Goal: Task Accomplishment & Management: Manage account settings

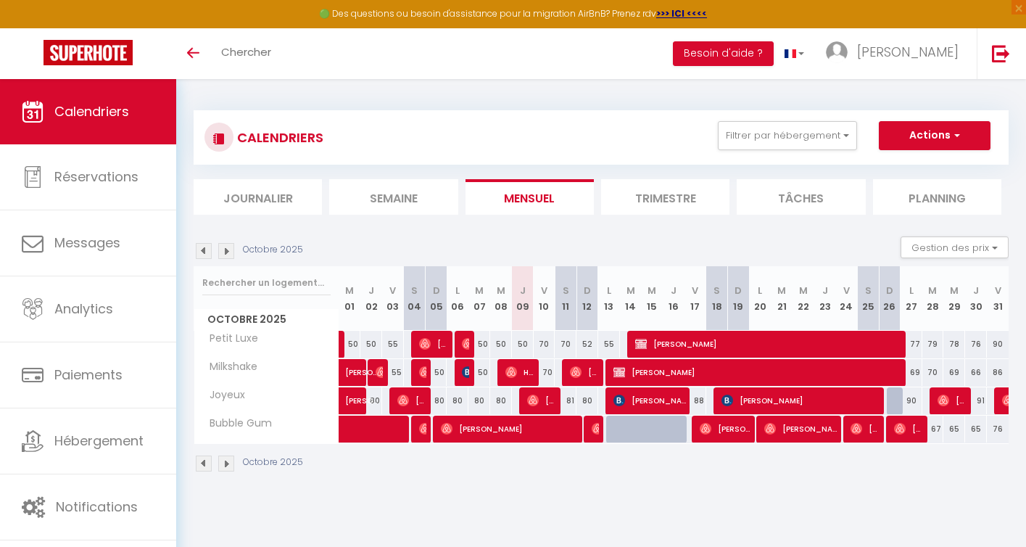
scroll to position [79, 0]
click at [466, 342] on img at bounding box center [468, 344] width 12 height 12
select select "OK"
select select "0"
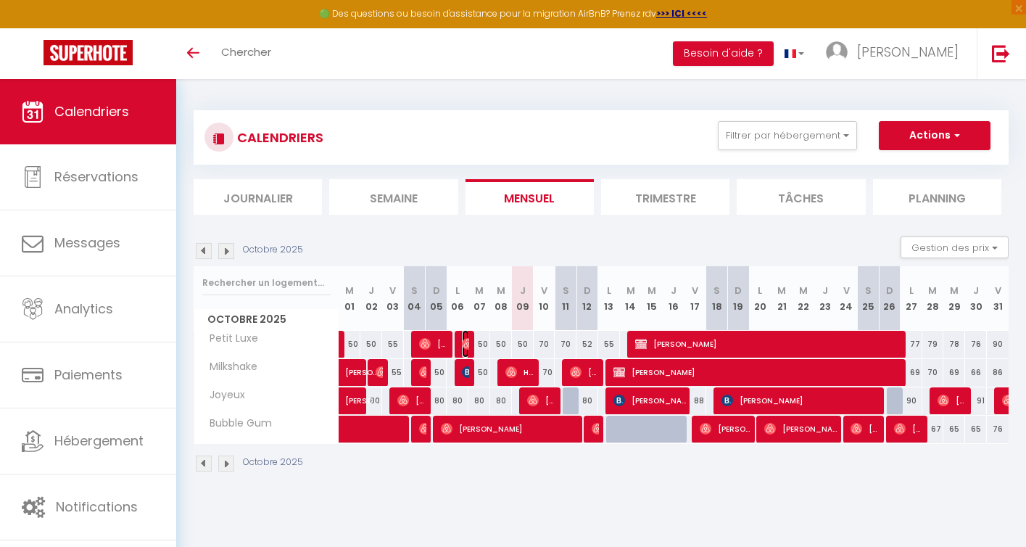
select select "0"
select select "1"
select select
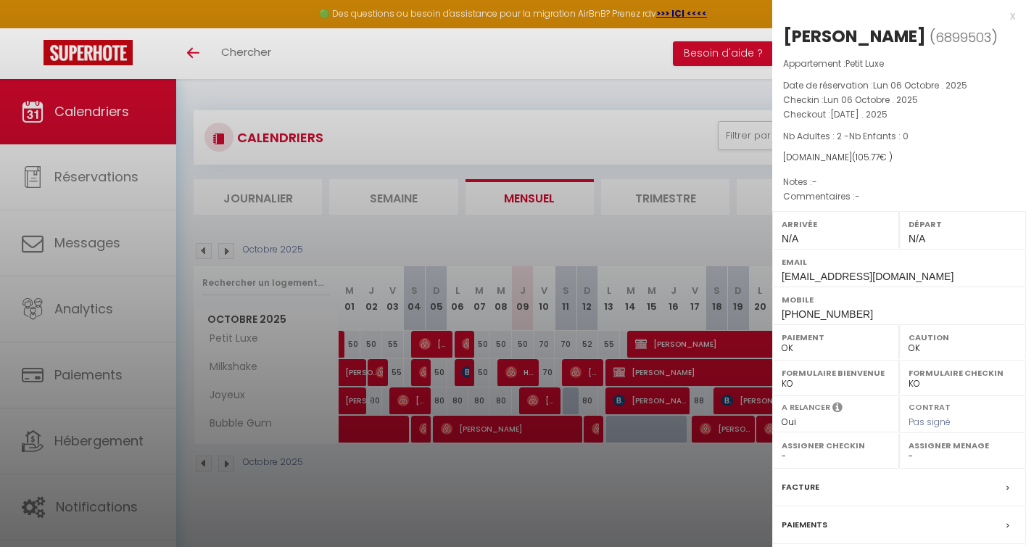
click at [504, 239] on div at bounding box center [513, 273] width 1026 height 547
